Goal: Navigation & Orientation: Find specific page/section

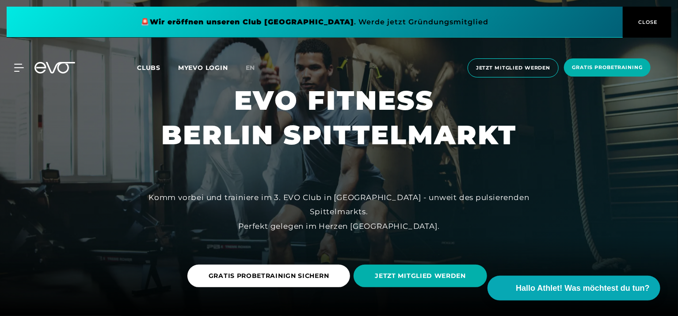
click at [149, 67] on span "Clubs" at bounding box center [148, 68] width 23 height 8
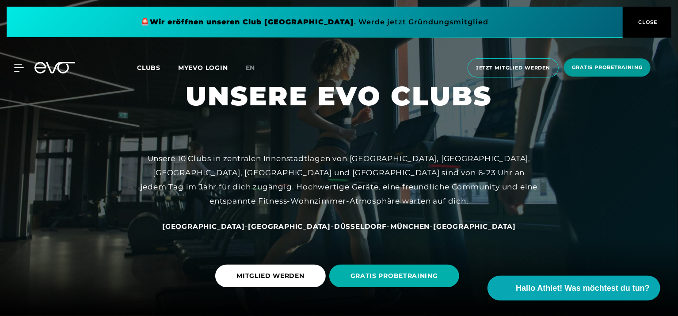
click at [646, 22] on span "CLOSE" at bounding box center [648, 22] width 22 height 8
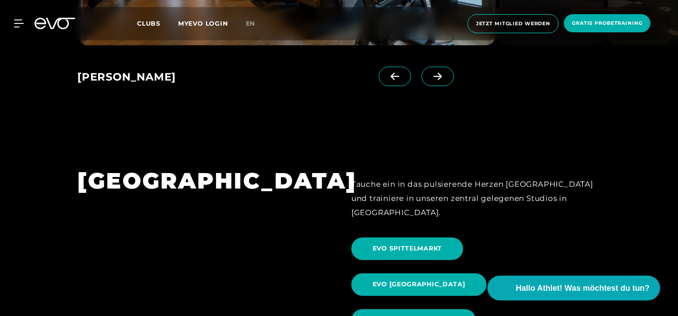
scroll to position [766, 0]
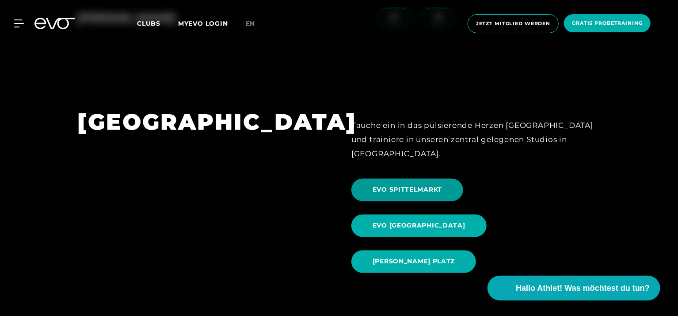
click at [395, 185] on span "EVO SPITTELMARKT" at bounding box center [407, 189] width 69 height 9
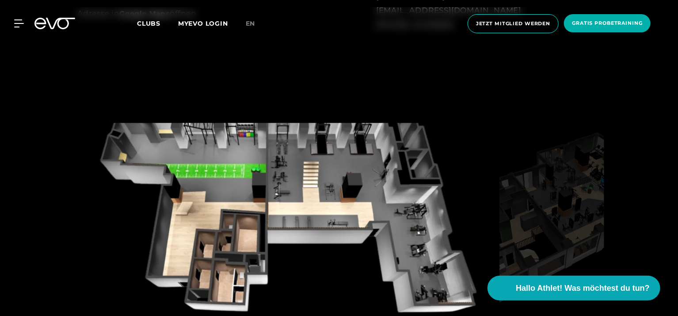
scroll to position [766, 0]
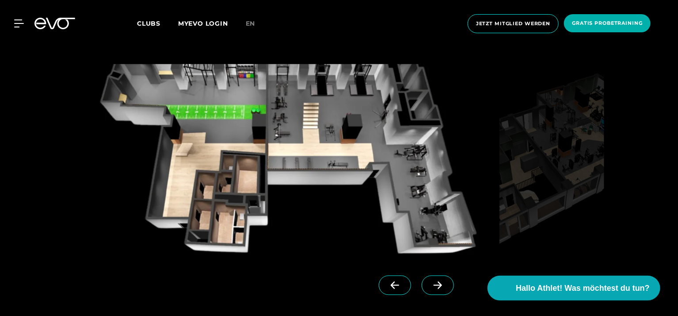
click at [430, 283] on icon at bounding box center [437, 285] width 15 height 8
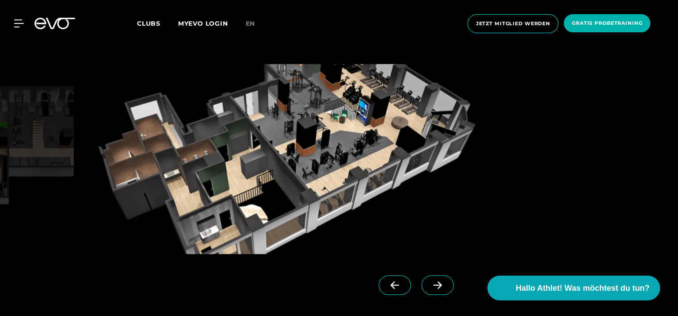
click at [430, 283] on icon at bounding box center [437, 285] width 15 height 8
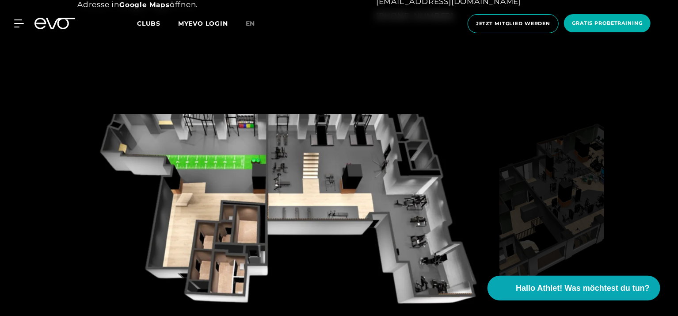
scroll to position [707, 0]
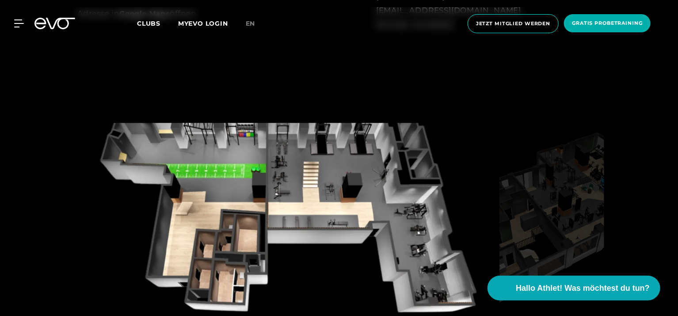
click at [248, 210] on img at bounding box center [286, 218] width 419 height 190
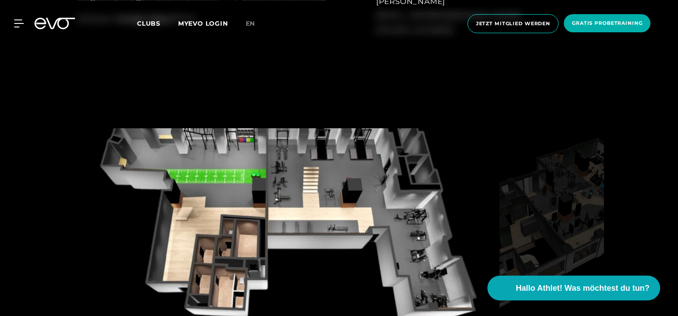
scroll to position [766, 0]
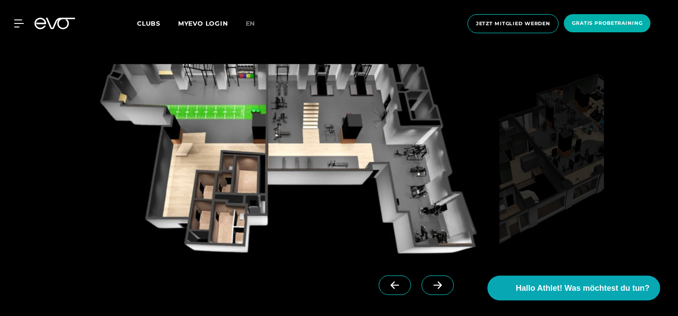
click at [430, 281] on icon at bounding box center [437, 285] width 15 height 8
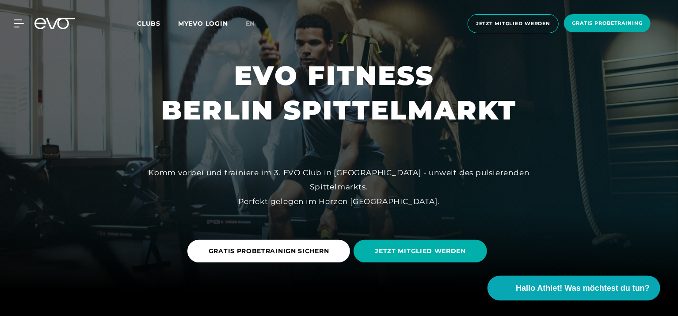
scroll to position [0, 0]
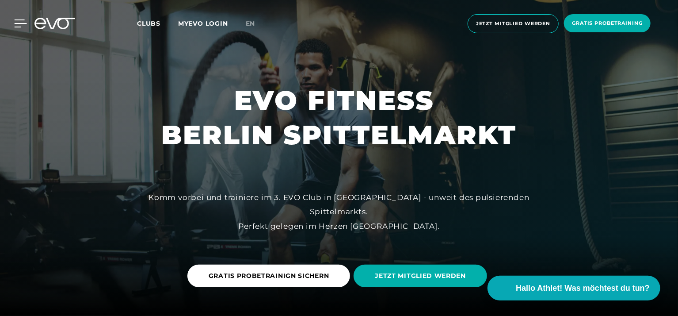
click at [16, 21] on icon at bounding box center [20, 23] width 13 height 8
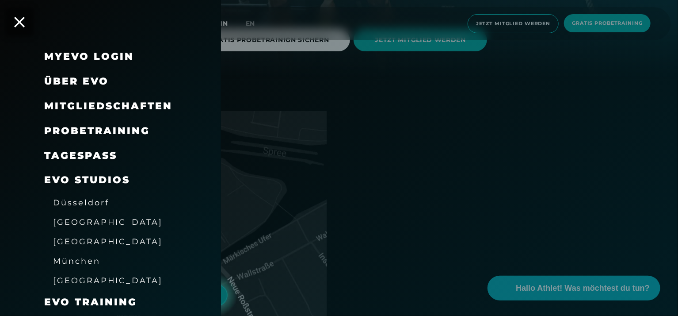
click at [73, 80] on span "Über EVO" at bounding box center [76, 81] width 65 height 12
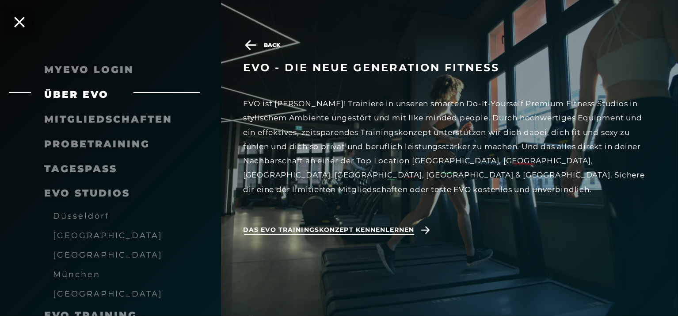
click at [321, 225] on span "Das EVO Trainingskonzept kennenlernen" at bounding box center [328, 229] width 171 height 9
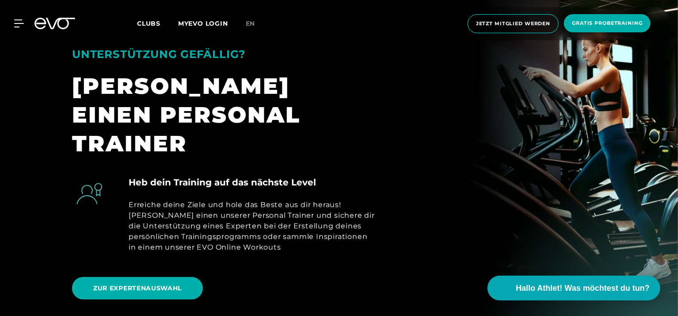
scroll to position [354, 0]
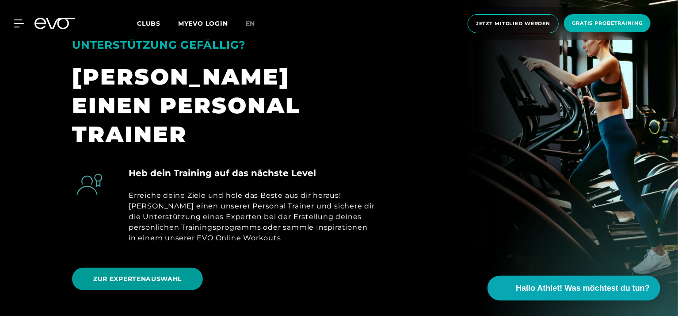
click at [163, 274] on span "ZUR EXPERTENAUSWAHL" at bounding box center [137, 278] width 88 height 9
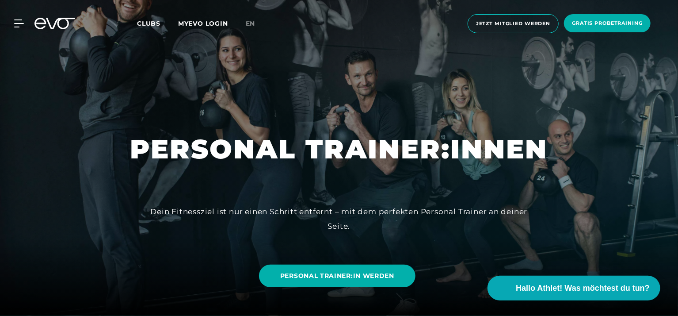
drag, startPoint x: 55, startPoint y: 161, endPoint x: 55, endPoint y: 168, distance: 7.1
click at [55, 168] on div at bounding box center [339, 158] width 678 height 316
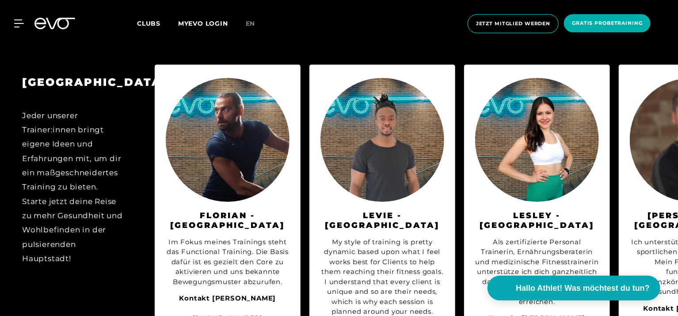
click at [32, 20] on div at bounding box center [54, 23] width 51 height 11
click at [14, 24] on icon at bounding box center [20, 23] width 13 height 8
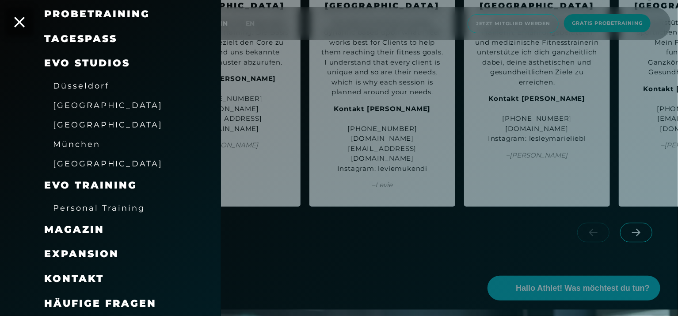
scroll to position [1120, 0]
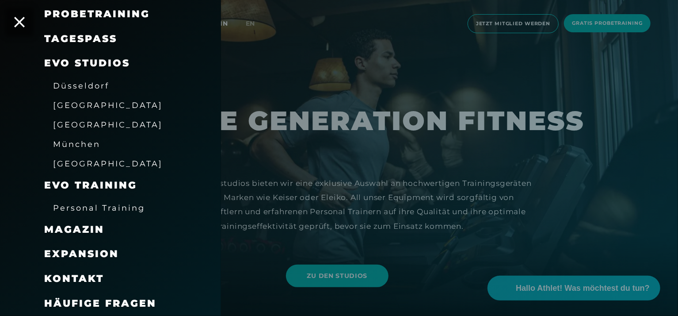
scroll to position [236, 0]
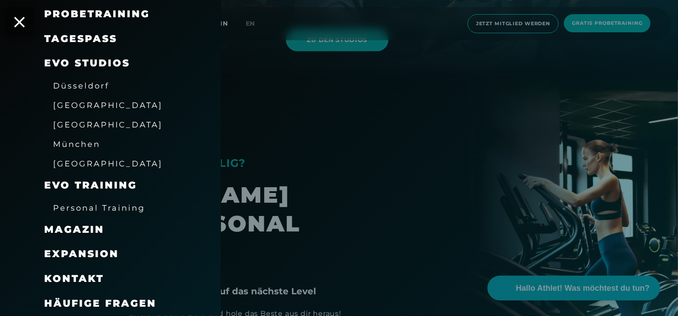
click at [372, 168] on div at bounding box center [339, 158] width 678 height 316
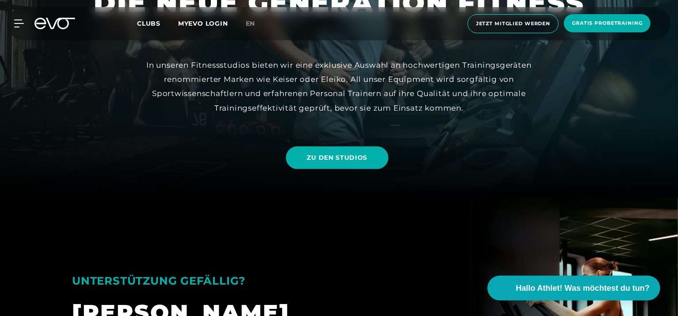
scroll to position [0, 0]
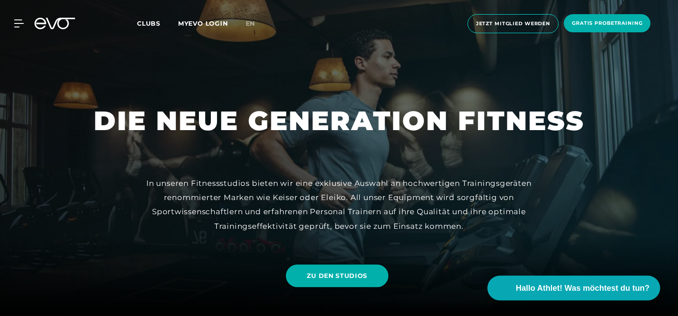
click at [143, 23] on span "Clubs" at bounding box center [148, 23] width 23 height 8
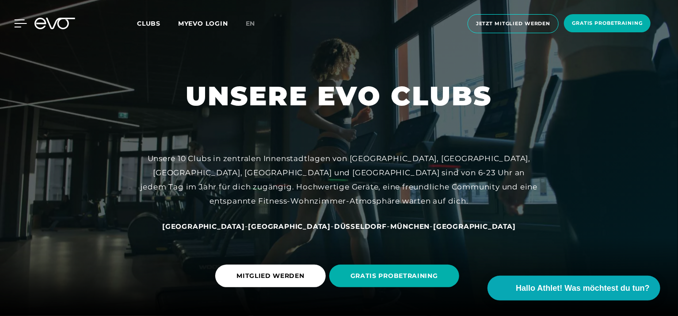
click at [18, 22] on icon at bounding box center [20, 23] width 13 height 8
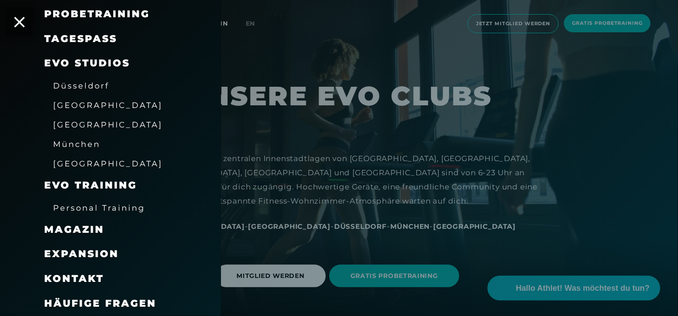
click at [59, 107] on span "[GEOGRAPHIC_DATA]" at bounding box center [108, 104] width 110 height 9
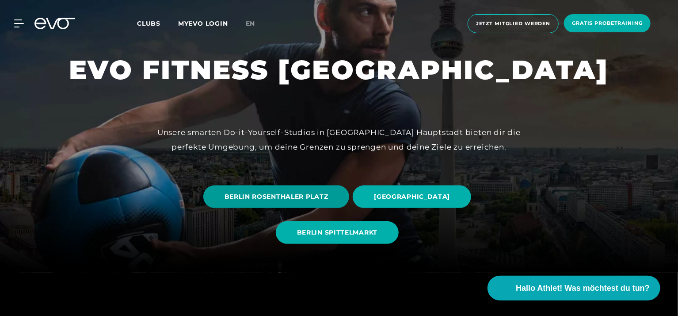
scroll to position [59, 0]
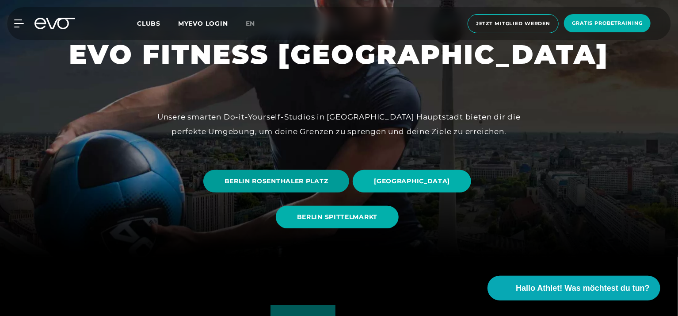
click at [244, 182] on span "BERLIN ROSENTHALER PLATZ" at bounding box center [277, 180] width 104 height 9
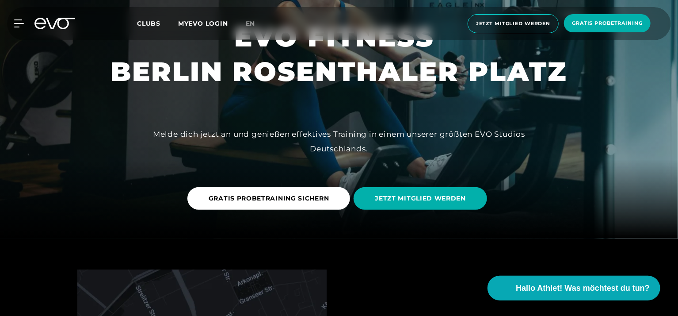
scroll to position [59, 0]
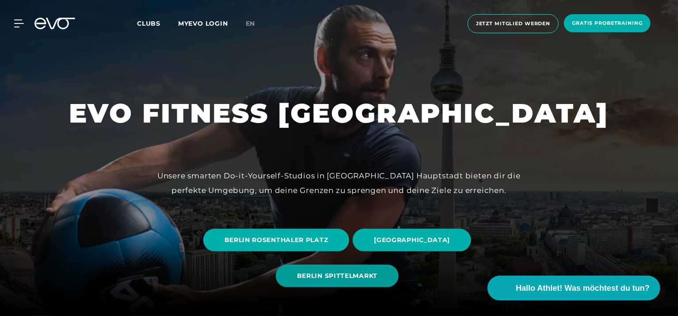
click at [339, 277] on span "BERLIN SPITTELMARKT" at bounding box center [337, 275] width 80 height 9
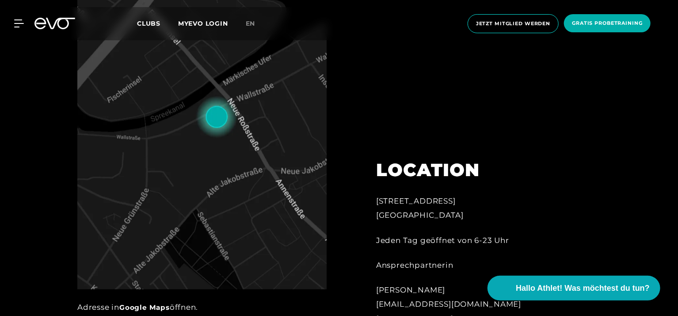
scroll to position [471, 0]
